Goal: Task Accomplishment & Management: Manage account settings

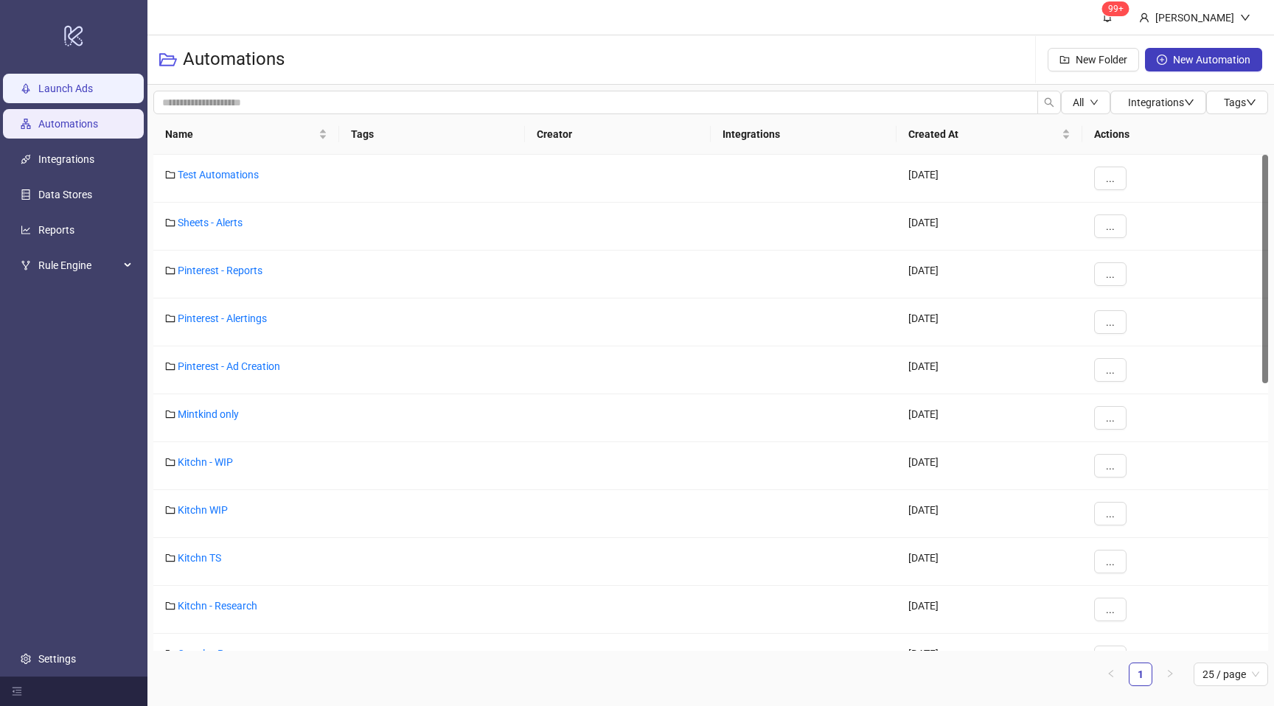
drag, startPoint x: 0, startPoint y: 79, endPoint x: 18, endPoint y: 81, distance: 17.8
click at [0, 79] on ul "Launch Ads Automations Integrations Data Stores Reports Rule Engine Settings" at bounding box center [73, 374] width 147 height 606
click at [38, 83] on link "Launch Ads" at bounding box center [65, 89] width 55 height 12
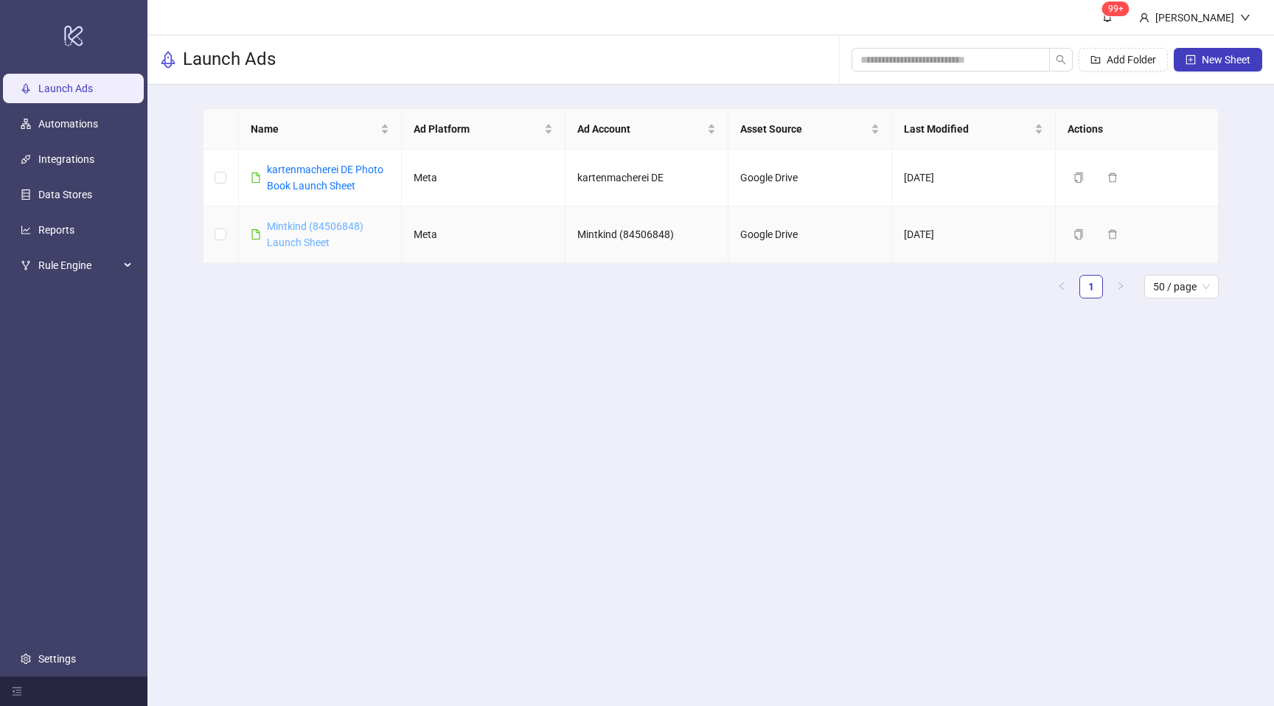
click at [306, 237] on link "Mintkind (84506848) Launch Sheet" at bounding box center [315, 234] width 97 height 28
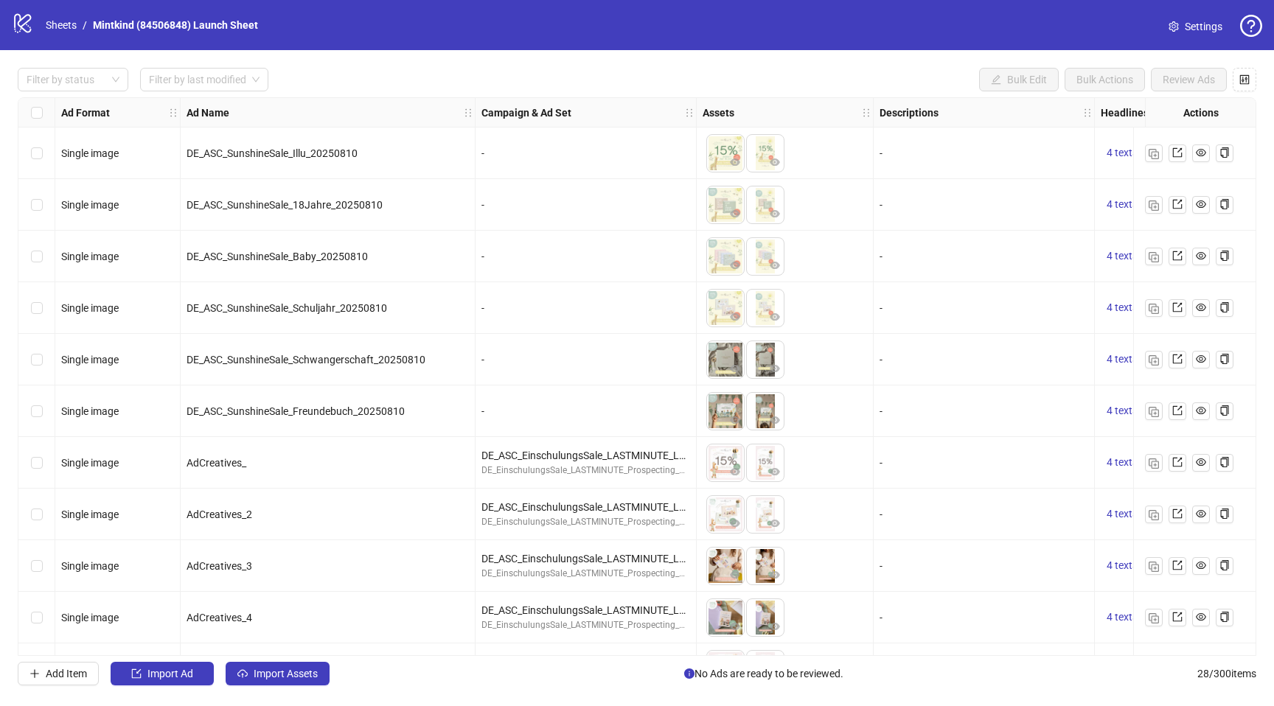
click at [1193, 23] on span "Settings" at bounding box center [1204, 26] width 38 height 16
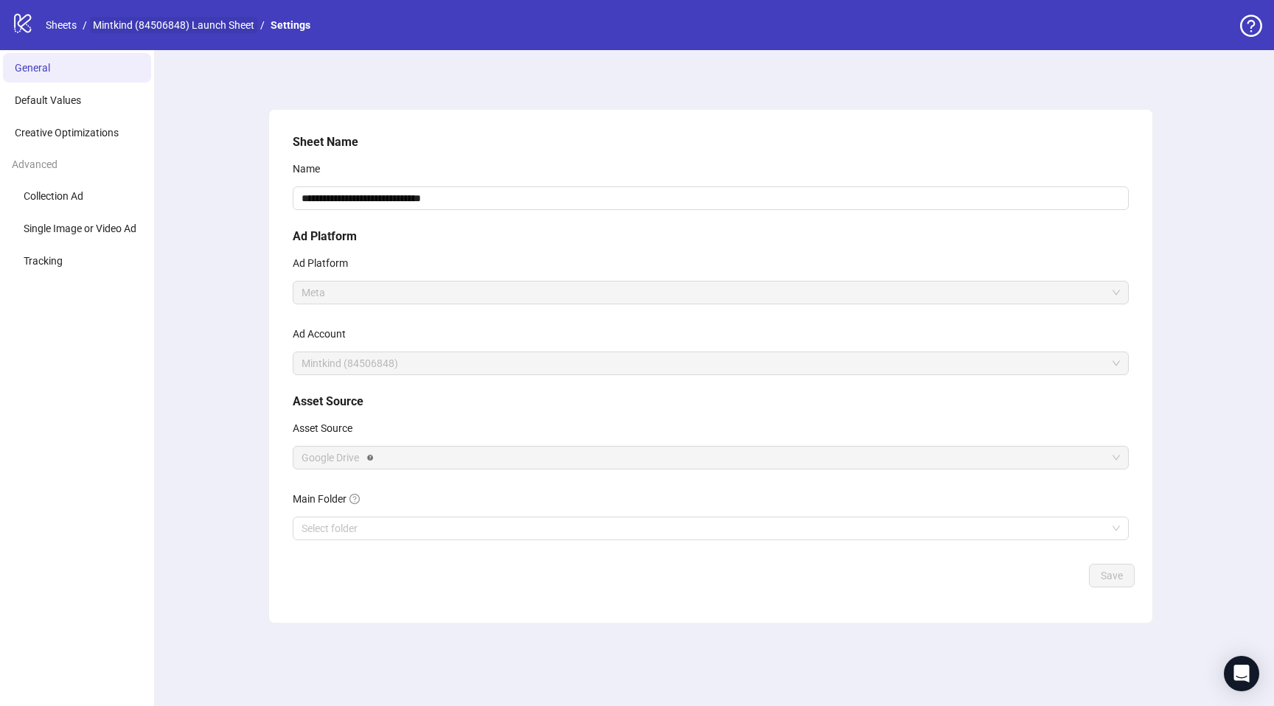
click at [153, 27] on link "Mintkind (84506848) Launch Sheet" at bounding box center [173, 25] width 167 height 16
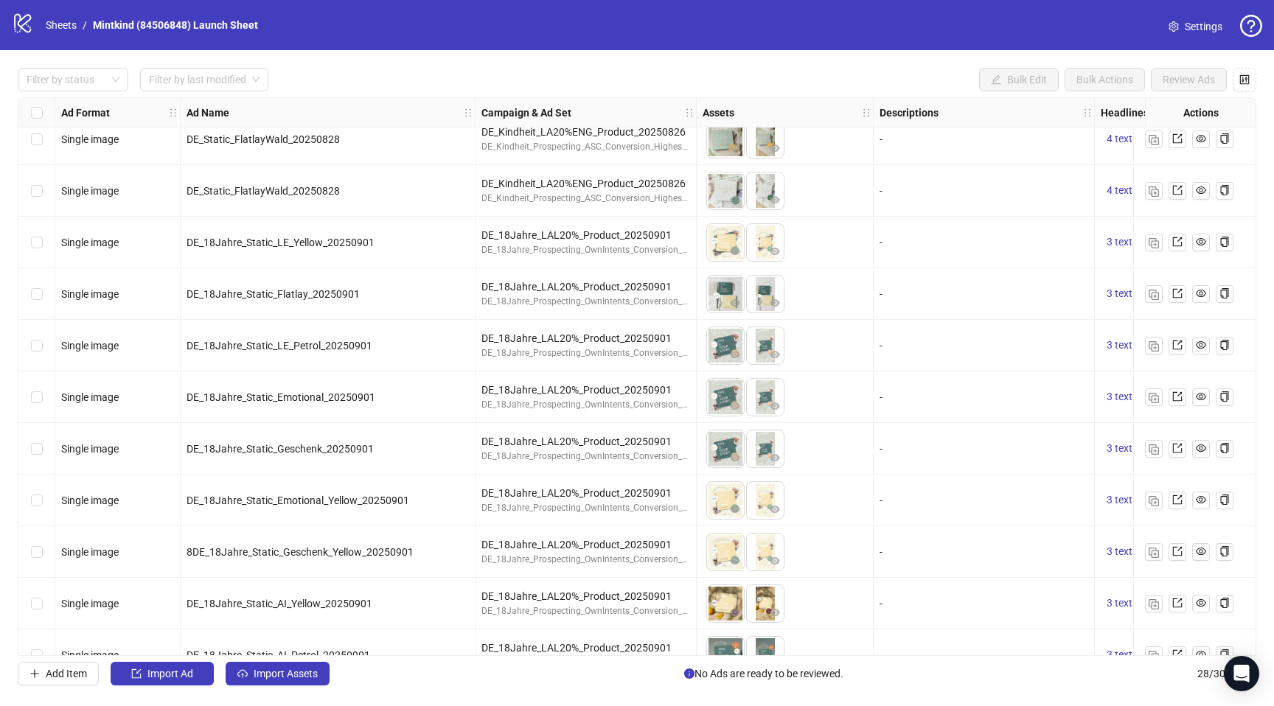
scroll to position [923, 0]
